Goal: Transaction & Acquisition: Purchase product/service

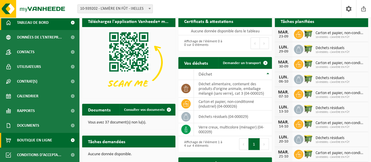
scroll to position [29, 0]
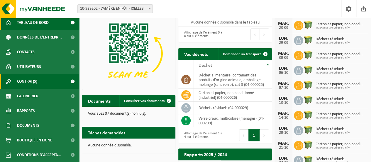
click at [42, 83] on link "Contrat(s)" at bounding box center [39, 81] width 79 height 15
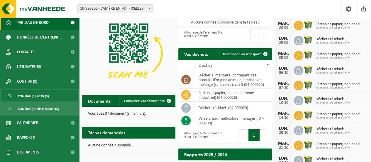
click at [41, 96] on span "Contrat(s) actif(s)" at bounding box center [33, 95] width 31 height 11
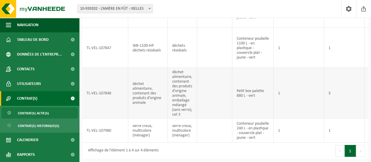
scroll to position [96, 0]
click at [31, 5] on img at bounding box center [35, 9] width 70 height 18
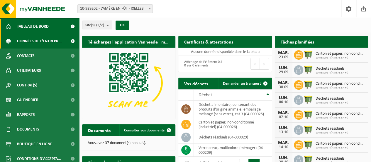
scroll to position [17, 0]
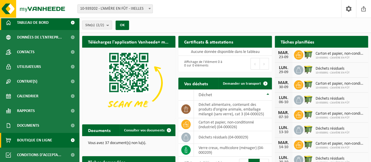
click at [23, 139] on span "Boutique en ligne" at bounding box center [34, 140] width 35 height 15
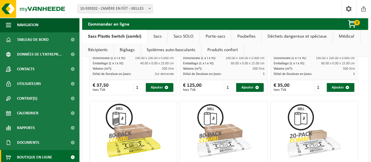
scroll to position [440, 0]
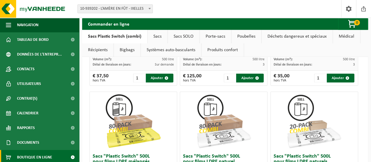
click at [250, 38] on link "Poubelles" at bounding box center [246, 36] width 30 height 13
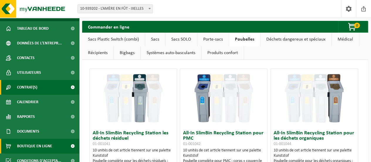
scroll to position [17, 0]
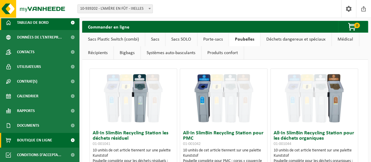
click at [28, 23] on span "Tableau de bord" at bounding box center [33, 22] width 32 height 15
